Goal: Transaction & Acquisition: Download file/media

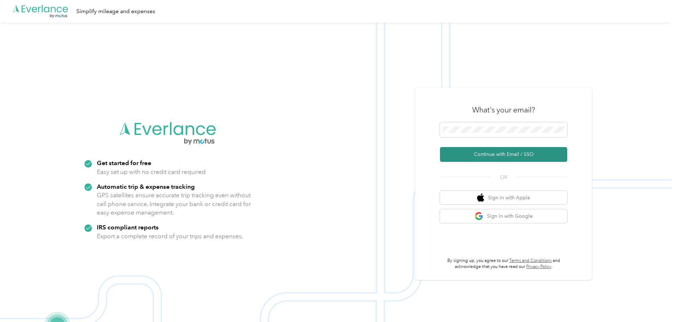
click at [491, 155] on button "Continue with Email / SSO" at bounding box center [503, 154] width 127 height 15
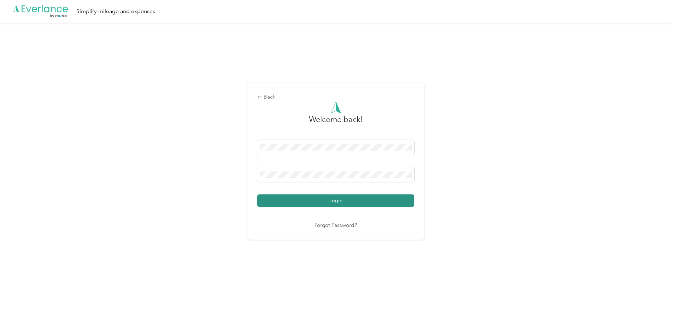
click at [330, 205] on button "Login" at bounding box center [335, 200] width 157 height 12
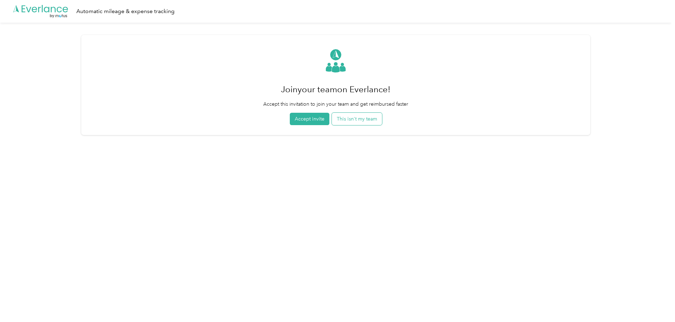
click at [368, 118] on button "This isn't my team" at bounding box center [357, 119] width 50 height 12
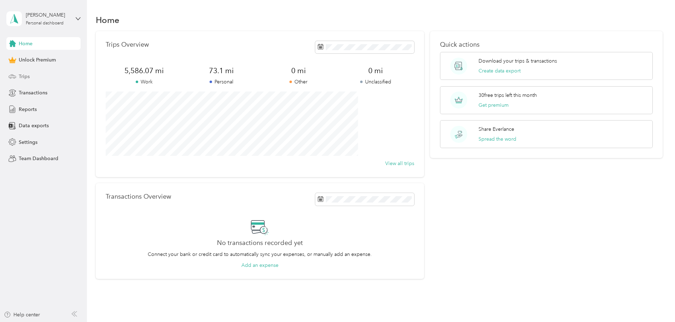
click at [27, 76] on span "Trips" at bounding box center [24, 76] width 11 height 7
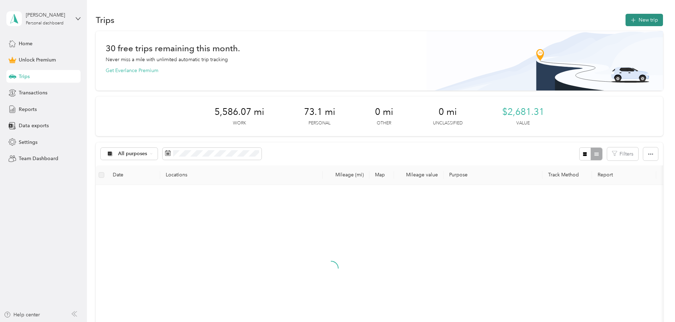
click at [626, 17] on button "New trip" at bounding box center [644, 20] width 37 height 12
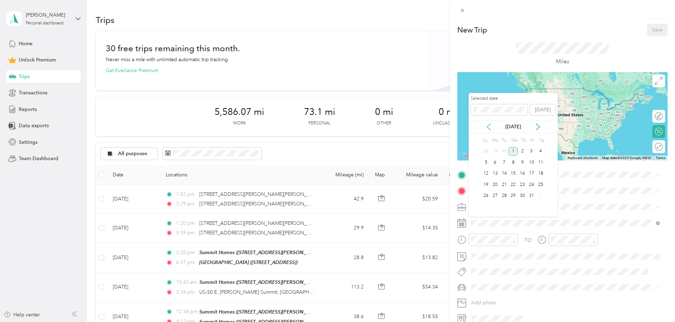
click at [488, 126] on icon at bounding box center [488, 126] width 7 height 7
click at [497, 196] on div "29" at bounding box center [495, 196] width 9 height 9
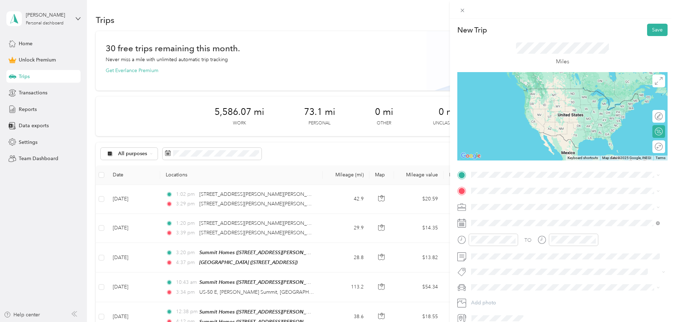
click at [491, 203] on span at bounding box center [568, 207] width 199 height 11
click at [481, 218] on span "Work" at bounding box center [480, 219] width 12 height 6
click at [476, 181] on div "08" at bounding box center [478, 182] width 17 height 10
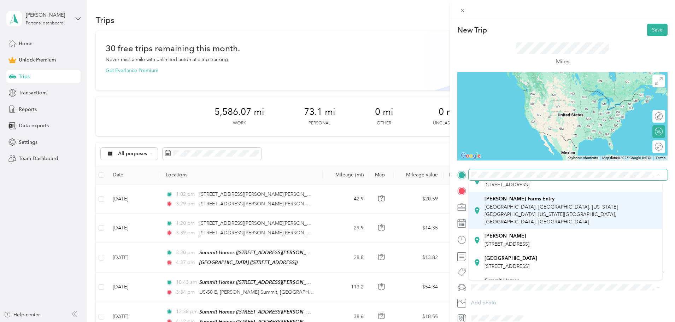
scroll to position [106, 0]
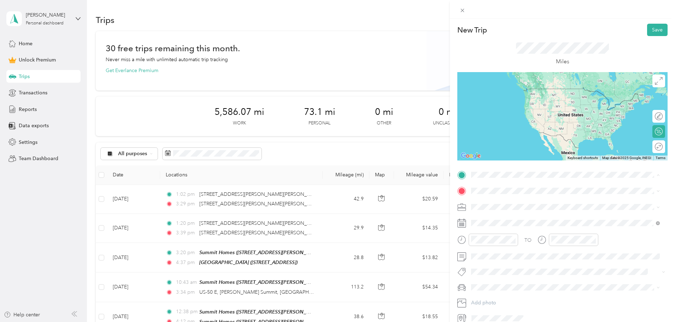
click at [496, 212] on span "[STREET_ADDRESS][PERSON_NAME][US_STATE][US_STATE]" at bounding box center [553, 209] width 136 height 6
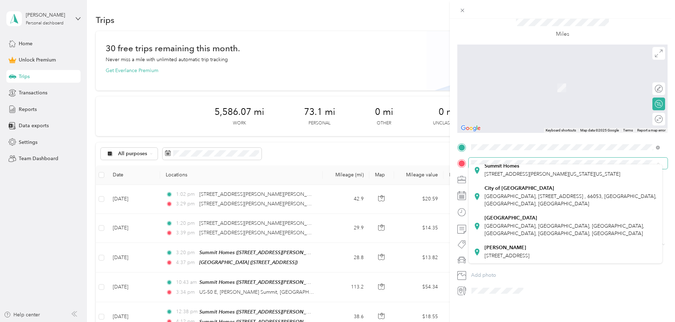
scroll to position [141, 0]
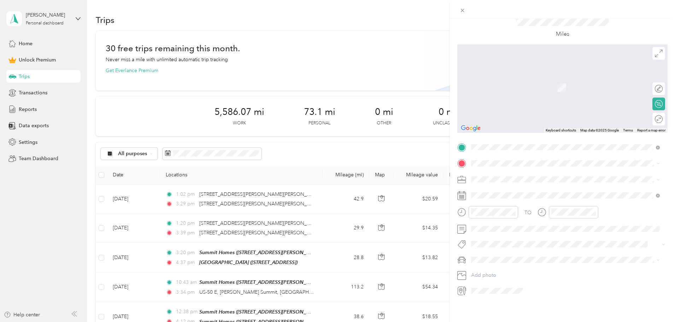
click at [501, 219] on strong "[GEOGRAPHIC_DATA]" at bounding box center [511, 216] width 53 height 6
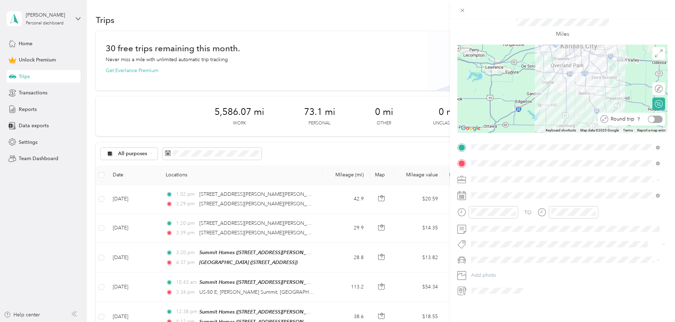
click at [654, 116] on div at bounding box center [655, 119] width 15 height 7
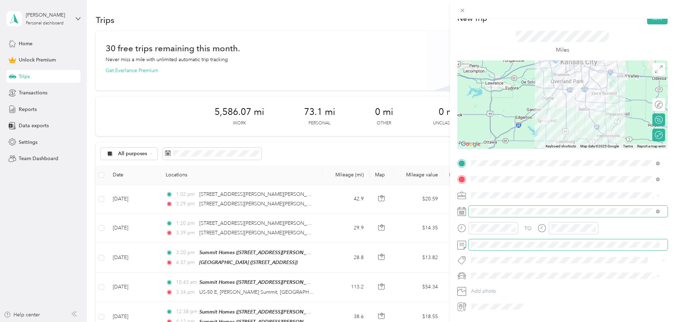
scroll to position [0, 0]
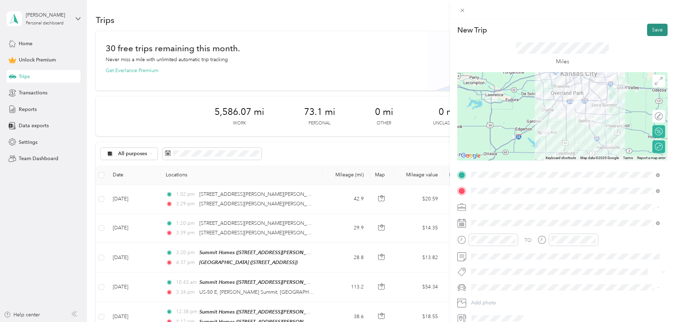
click at [658, 31] on button "Save" at bounding box center [657, 30] width 21 height 12
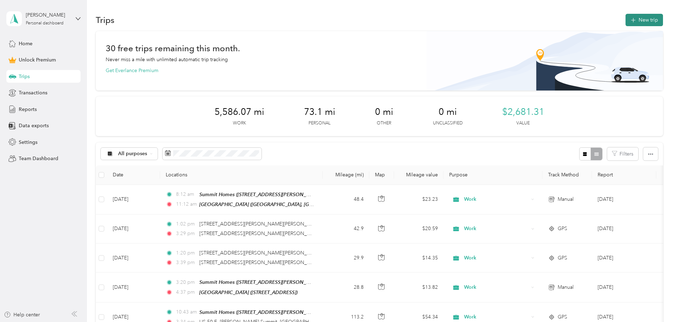
click at [626, 17] on button "New trip" at bounding box center [644, 20] width 37 height 12
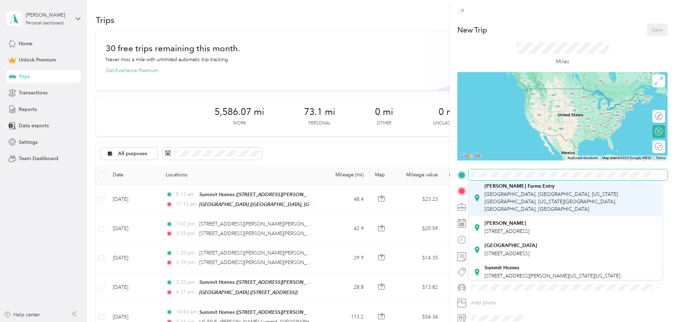
scroll to position [106, 0]
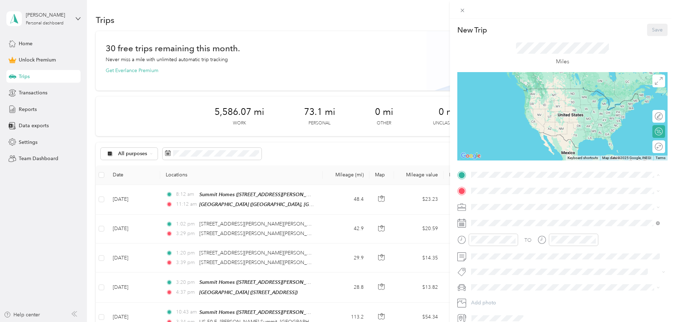
click at [488, 213] on div "Summit Homes [STREET_ADDRESS][PERSON_NAME][US_STATE][US_STATE]" at bounding box center [553, 205] width 136 height 15
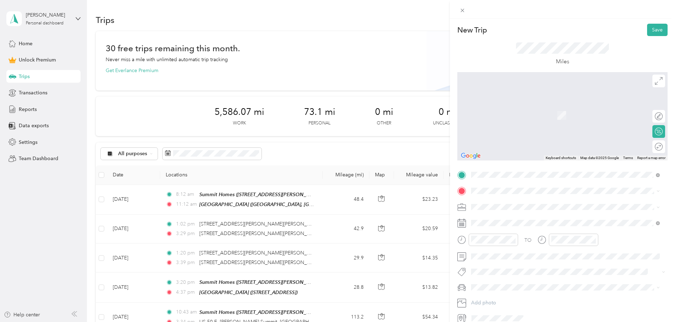
click at [488, 221] on div "[GEOGRAPHIC_DATA] [STREET_ADDRESS]" at bounding box center [511, 220] width 53 height 15
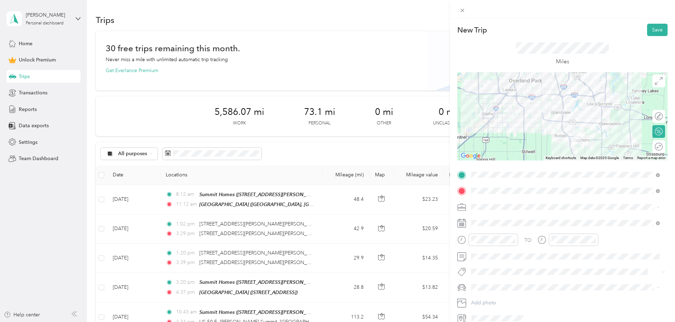
click at [482, 217] on span "Work" at bounding box center [480, 219] width 12 height 6
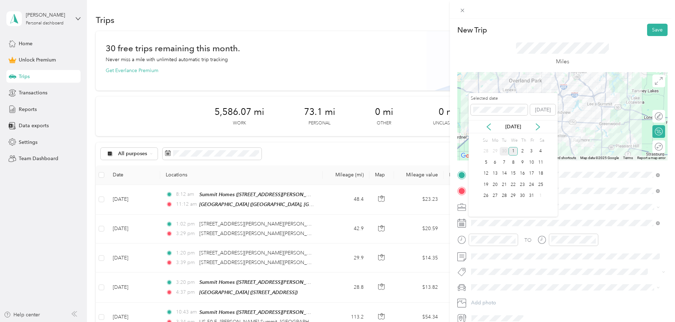
click at [503, 151] on div "30" at bounding box center [504, 151] width 9 height 9
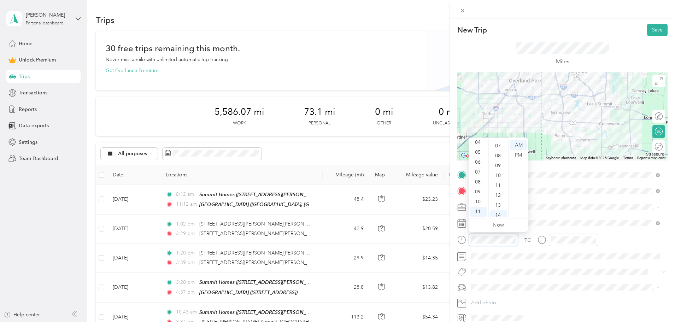
scroll to position [68, 0]
click at [477, 184] on div "08" at bounding box center [478, 182] width 17 height 10
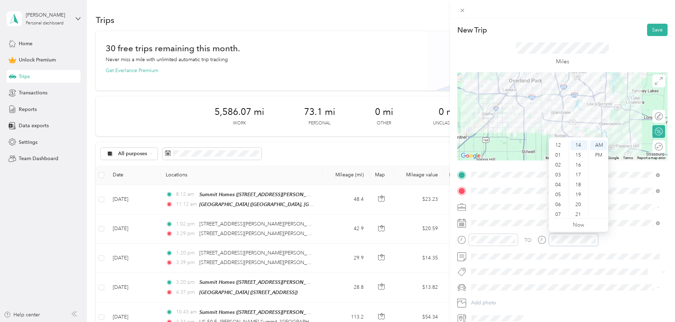
scroll to position [42, 0]
click at [559, 204] on div "10" at bounding box center [559, 202] width 17 height 10
click at [656, 143] on div "Round trip" at bounding box center [659, 146] width 13 height 13
click at [654, 146] on div at bounding box center [655, 146] width 15 height 7
click at [654, 28] on button "Save" at bounding box center [657, 30] width 21 height 12
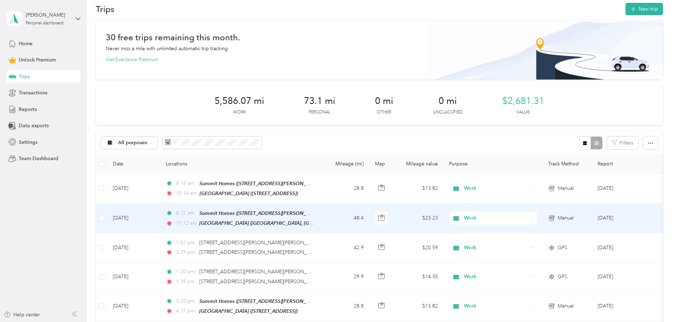
scroll to position [0, 0]
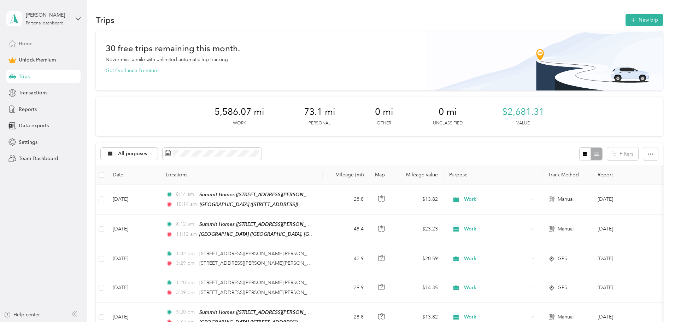
click at [29, 45] on span "Home" at bounding box center [26, 43] width 14 height 7
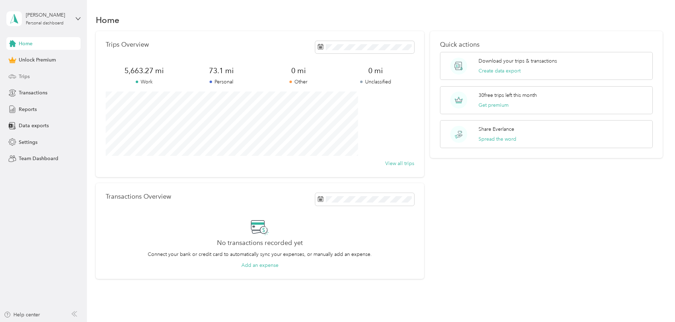
click at [27, 73] on span "Trips" at bounding box center [24, 76] width 11 height 7
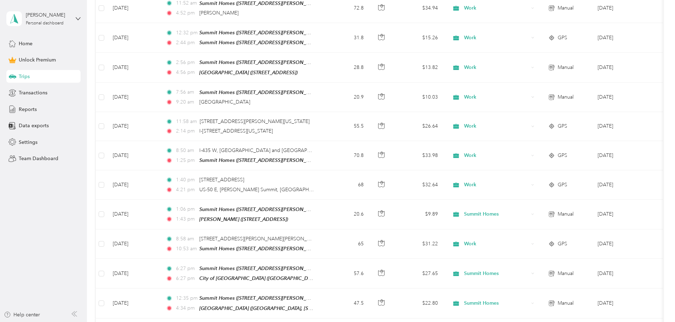
scroll to position [460, 0]
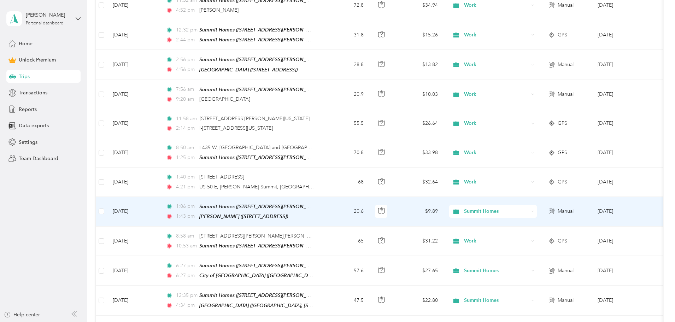
click at [444, 202] on td "$9.89" at bounding box center [419, 212] width 50 height 30
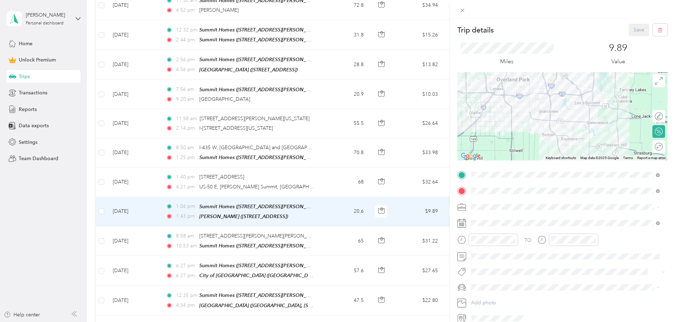
click at [485, 221] on li "Work" at bounding box center [566, 218] width 194 height 12
click at [633, 28] on button "Save" at bounding box center [639, 30] width 21 height 12
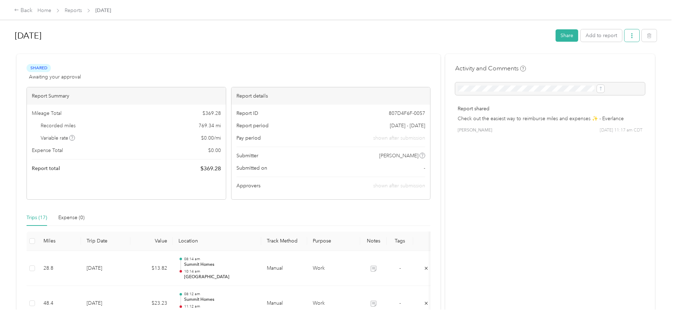
click at [630, 36] on icon "button" at bounding box center [632, 35] width 5 height 5
click at [557, 60] on span "Download" at bounding box center [553, 61] width 23 height 7
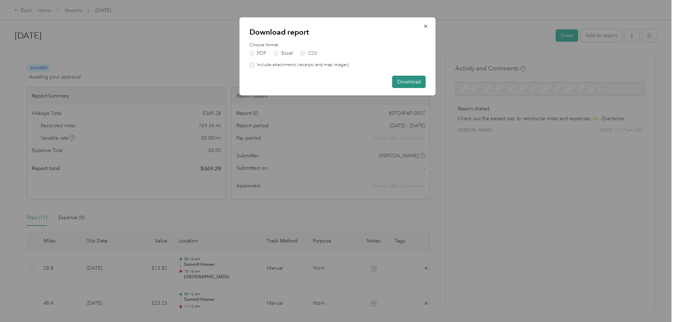
click at [408, 83] on button "Download" at bounding box center [409, 82] width 34 height 12
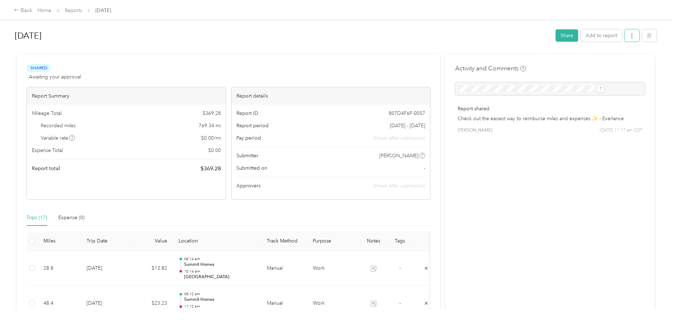
click at [625, 35] on button "button" at bounding box center [632, 35] width 15 height 12
click at [559, 65] on span "Download" at bounding box center [553, 61] width 23 height 7
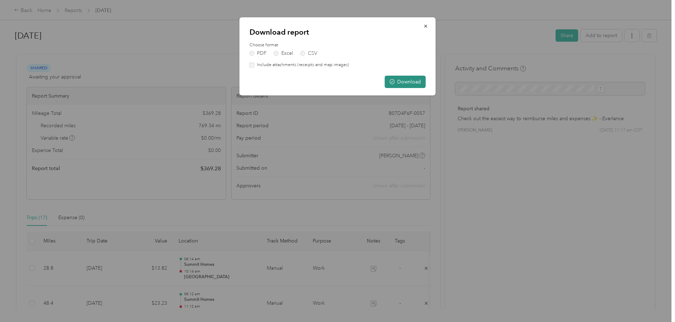
click at [403, 83] on button "Download" at bounding box center [405, 82] width 41 height 12
